Goal: Task Accomplishment & Management: Use online tool/utility

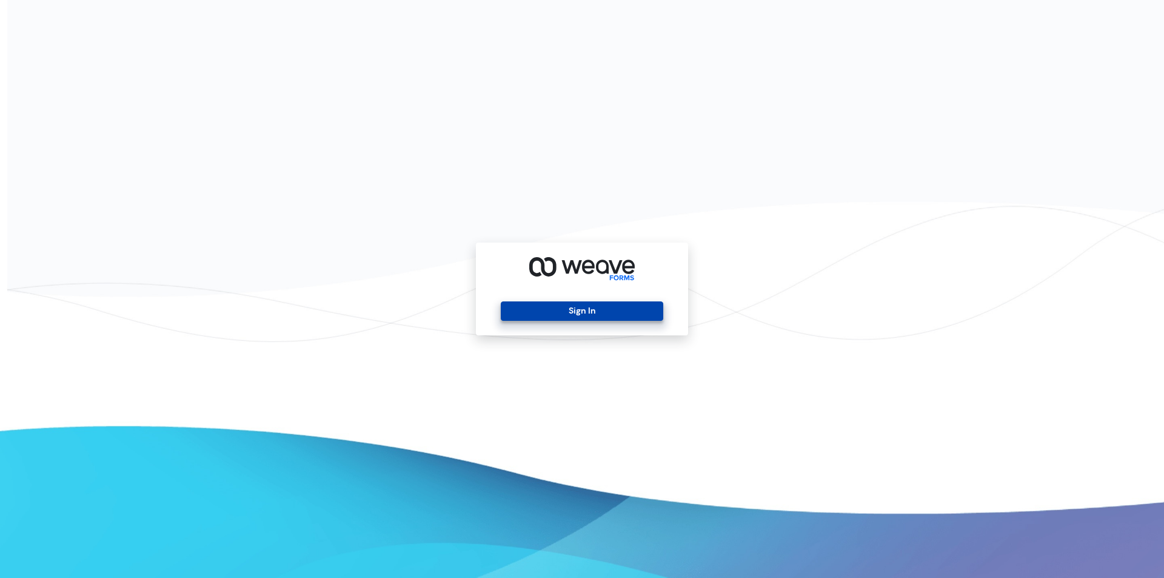
click at [626, 304] on button "Sign In" at bounding box center [582, 310] width 162 height 19
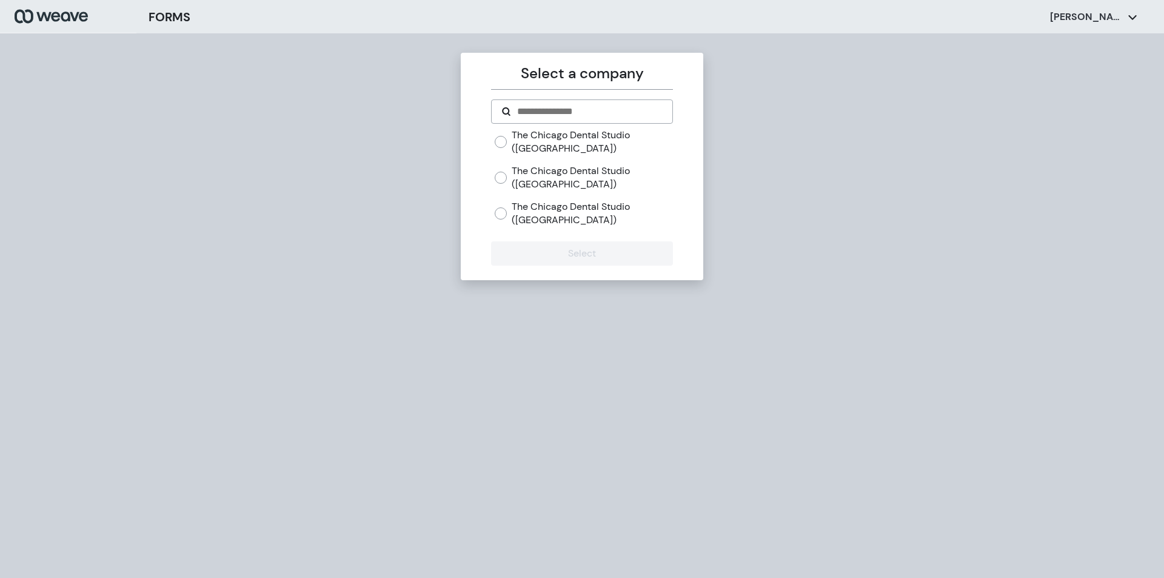
click at [563, 147] on label "The Chicago Dental Studio ([GEOGRAPHIC_DATA])" at bounding box center [592, 141] width 161 height 26
click at [590, 252] on button "Select" at bounding box center [581, 253] width 181 height 24
